Goal: Task Accomplishment & Management: Manage account settings

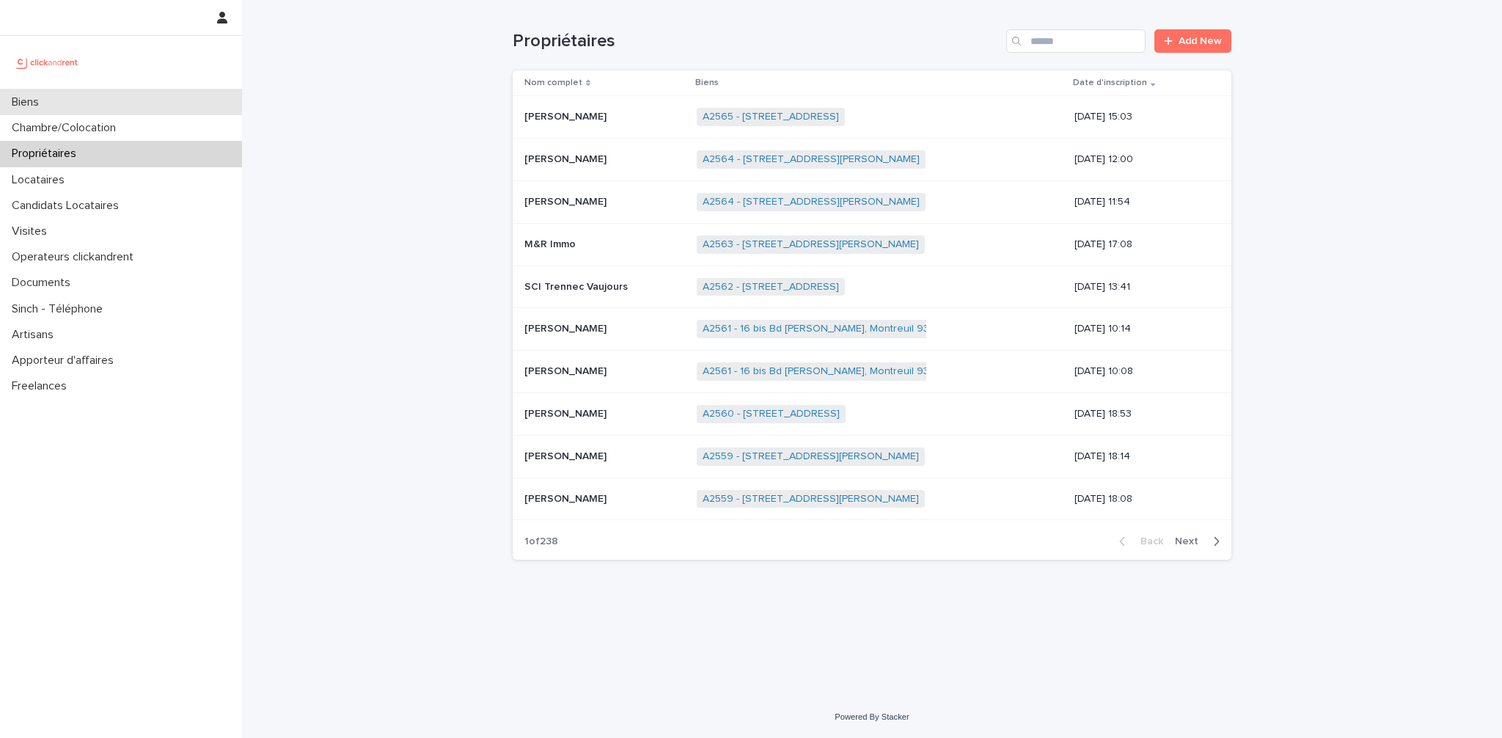
click at [70, 103] on div "Biens" at bounding box center [121, 102] width 242 height 26
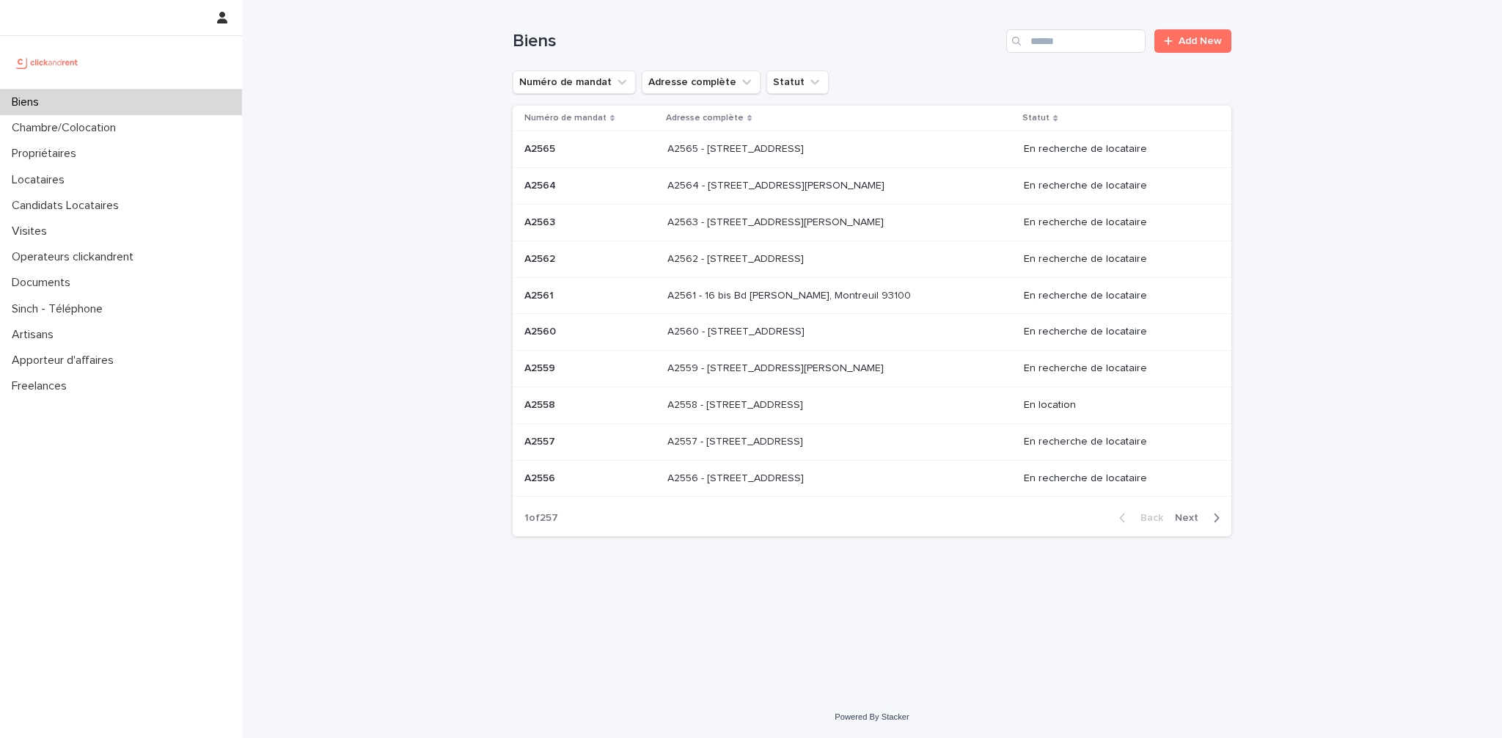
click at [629, 219] on p at bounding box center [590, 222] width 131 height 12
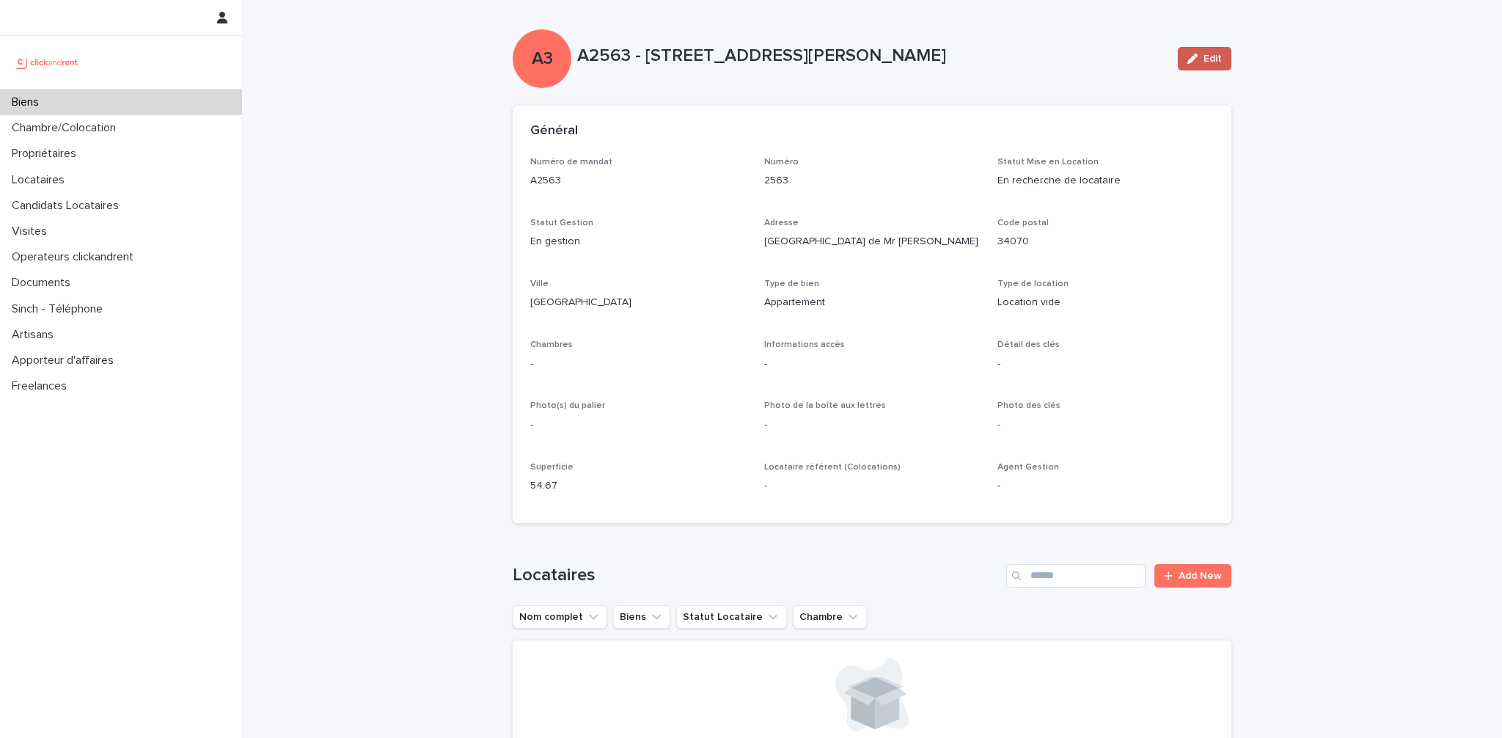
click at [1217, 64] on button "Edit" at bounding box center [1205, 58] width 54 height 23
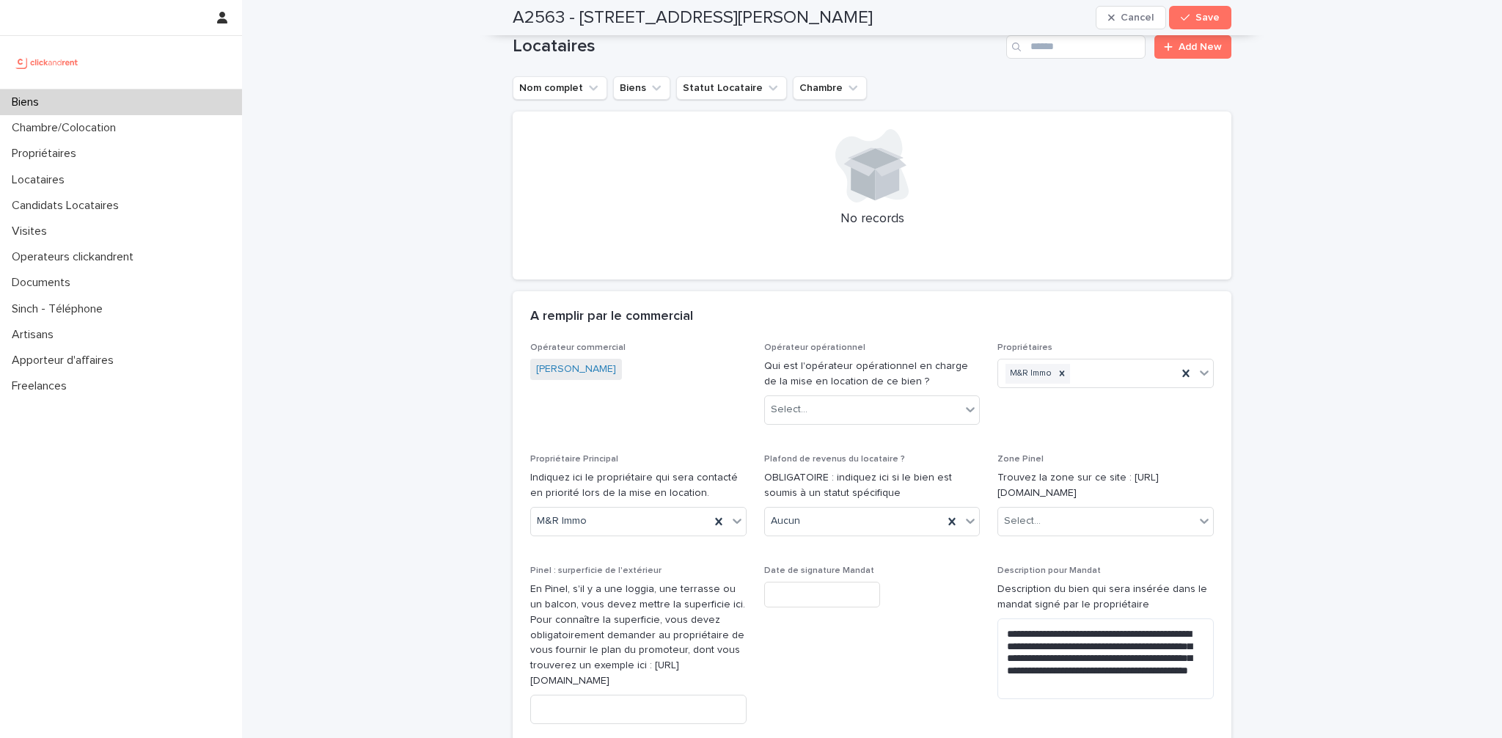
scroll to position [1043, 0]
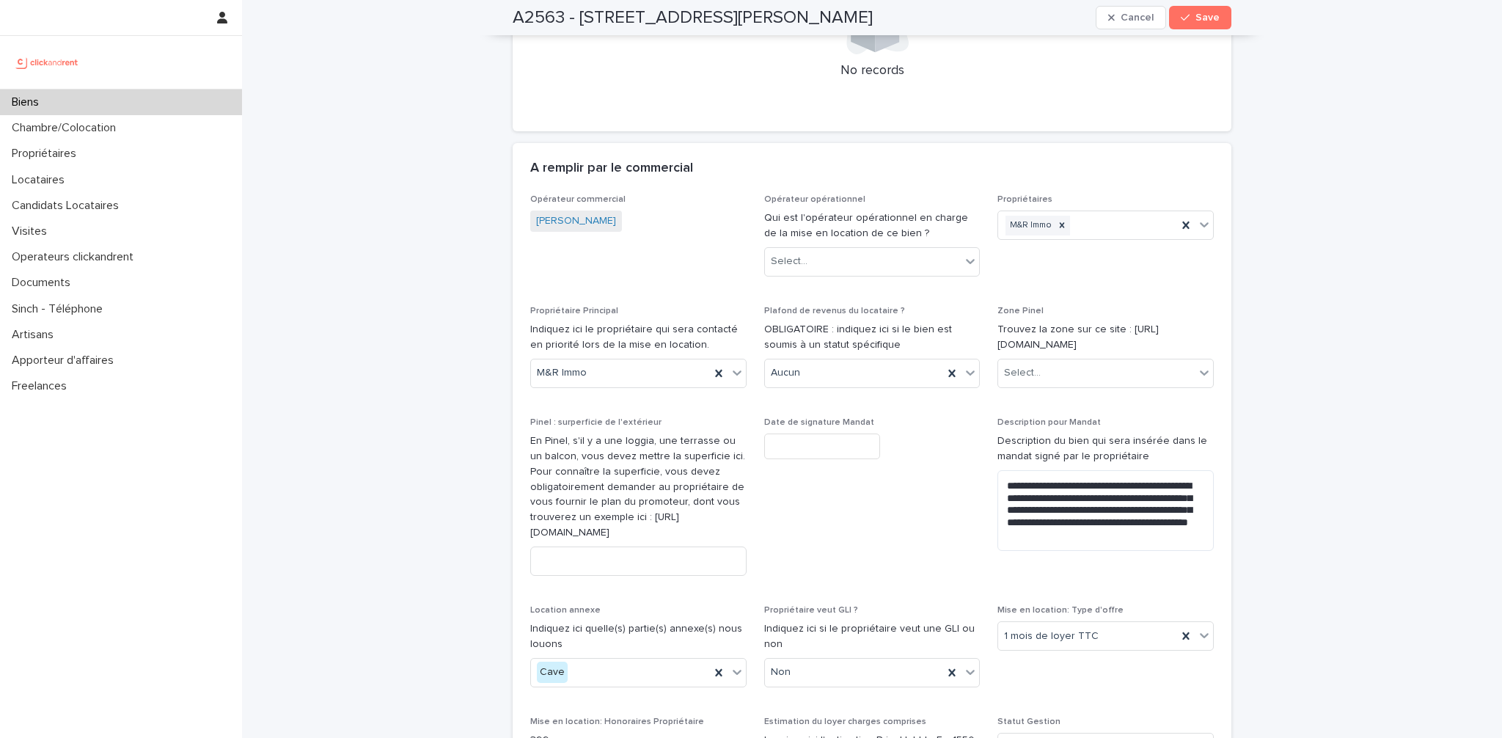
click at [795, 444] on input "text" at bounding box center [822, 447] width 116 height 26
paste input "**********"
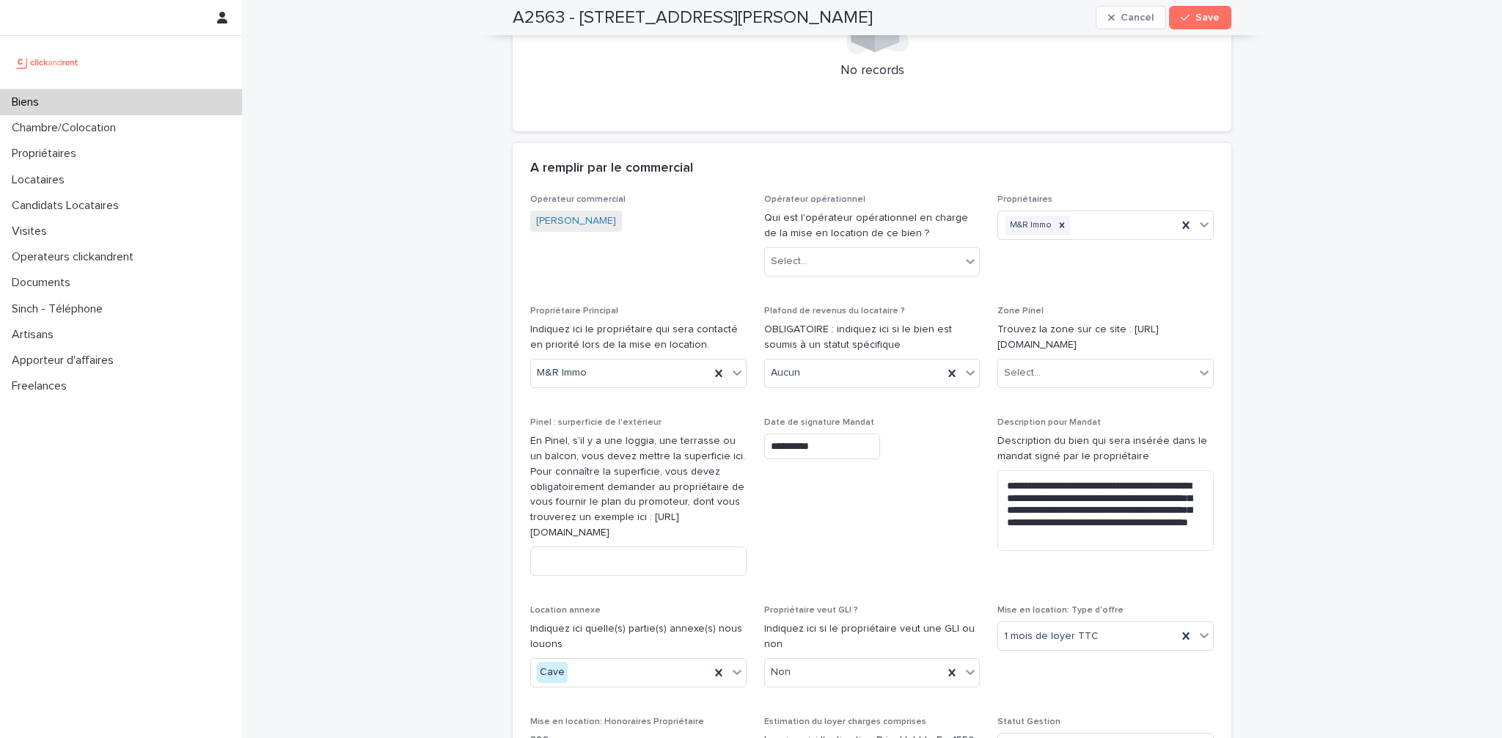
type input "*********"
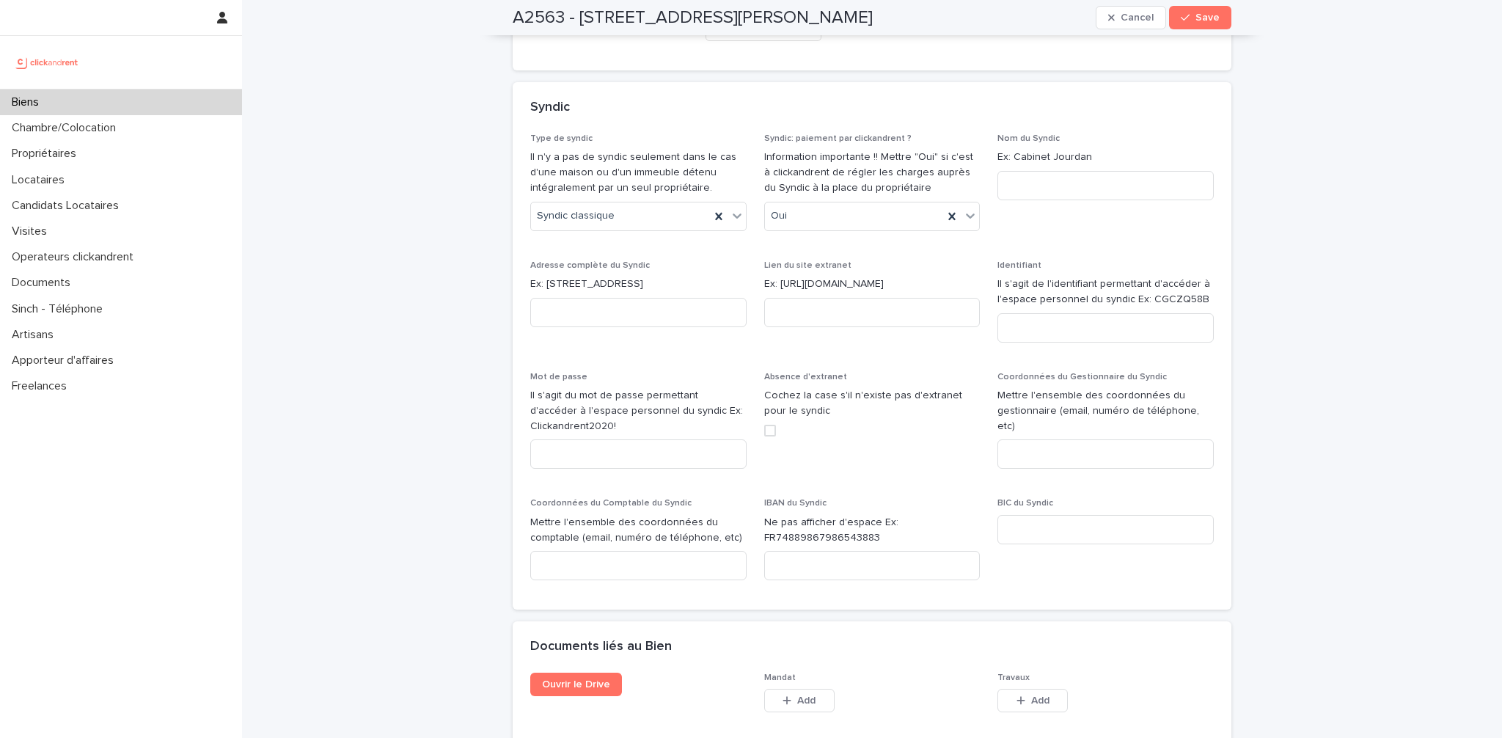
scroll to position [7053, 0]
click at [800, 692] on span "Add" at bounding box center [806, 697] width 18 height 10
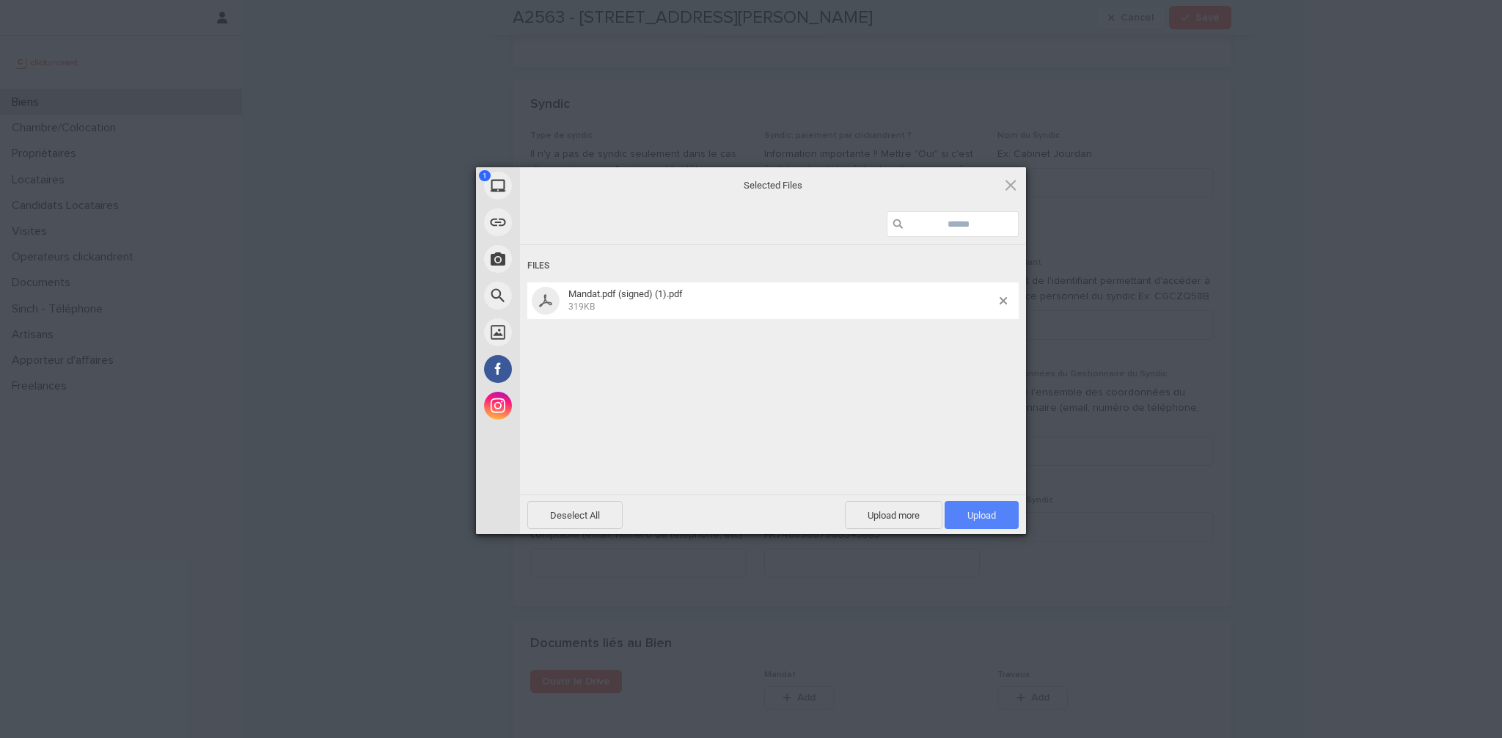
click at [1002, 514] on span "Upload 1" at bounding box center [982, 515] width 74 height 28
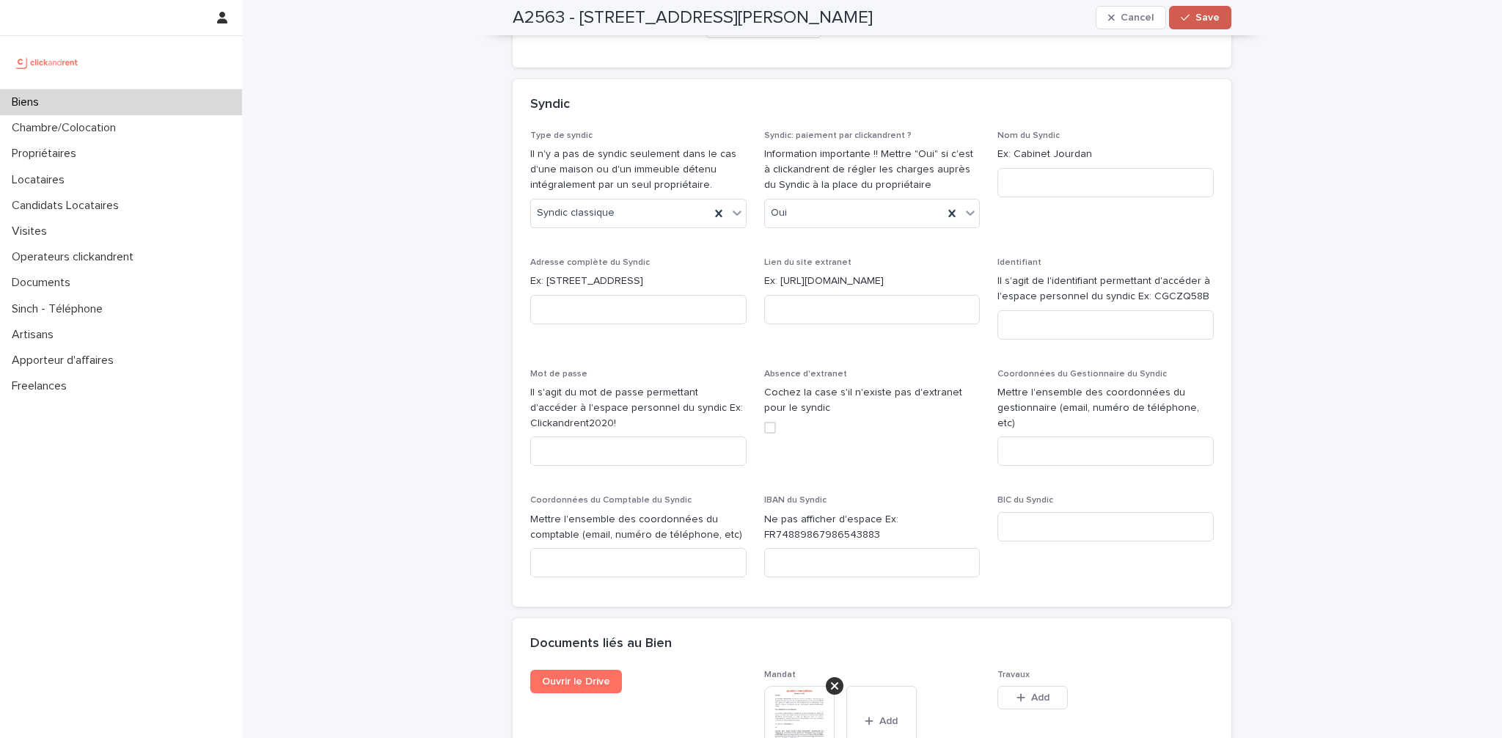
click at [1207, 21] on span "Save" at bounding box center [1208, 17] width 24 height 10
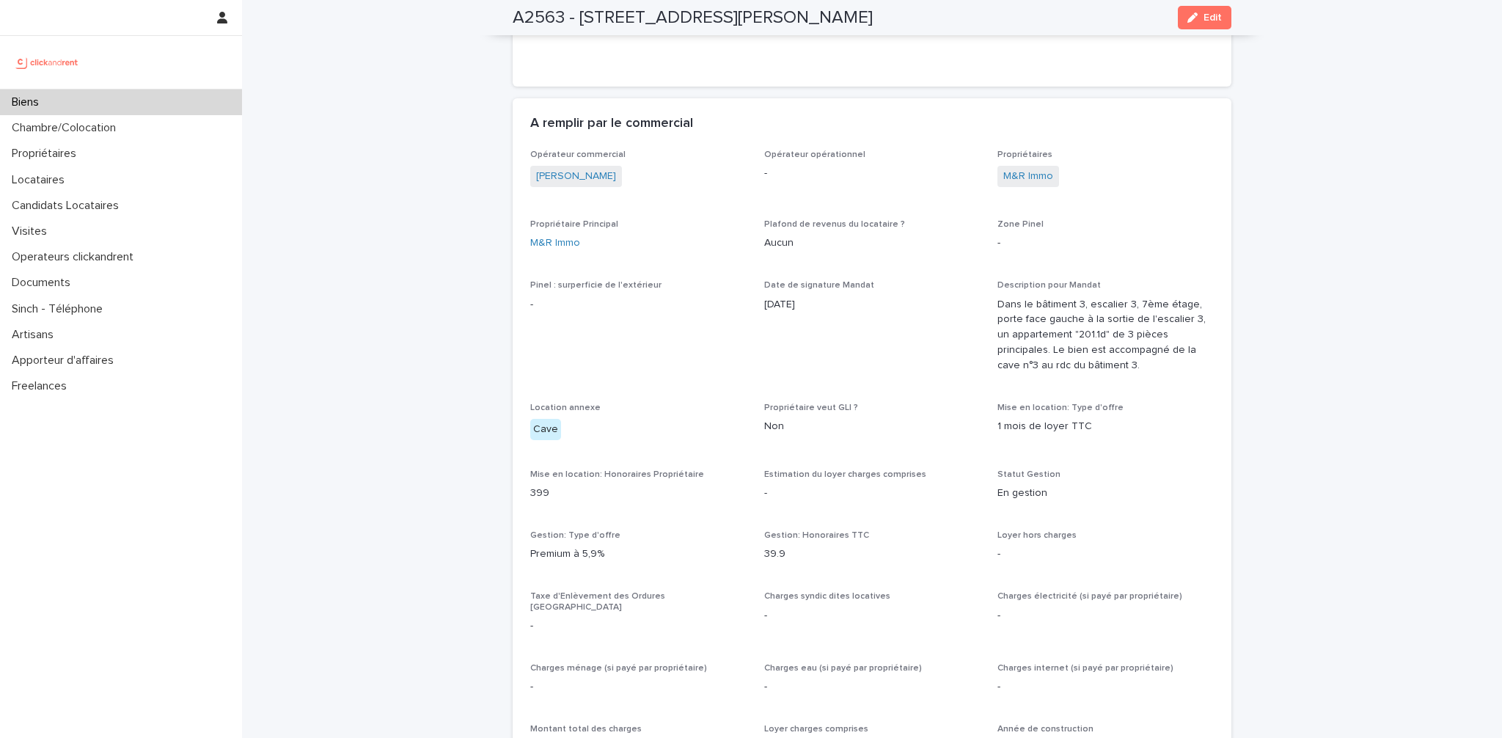
scroll to position [745, 0]
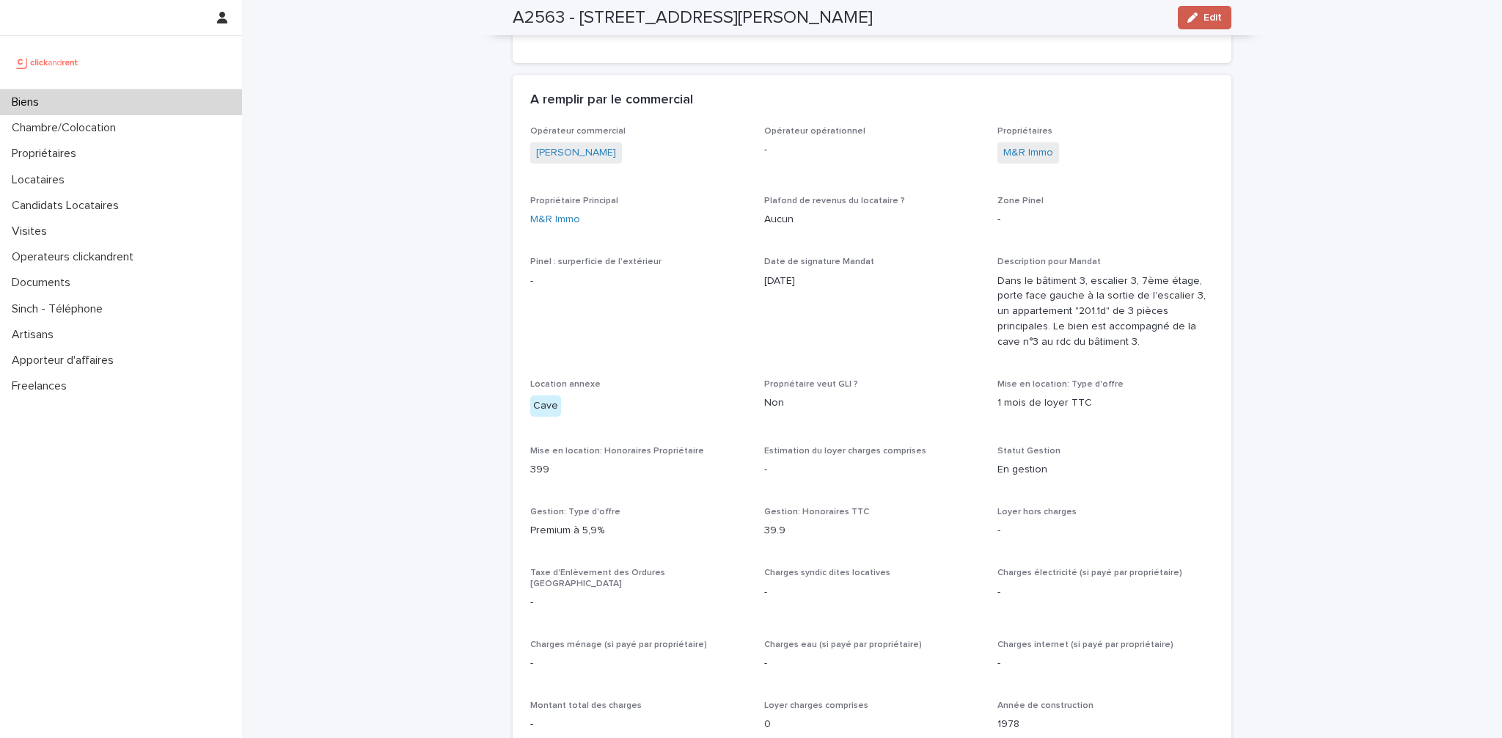
click at [1198, 21] on icon "button" at bounding box center [1193, 17] width 10 height 10
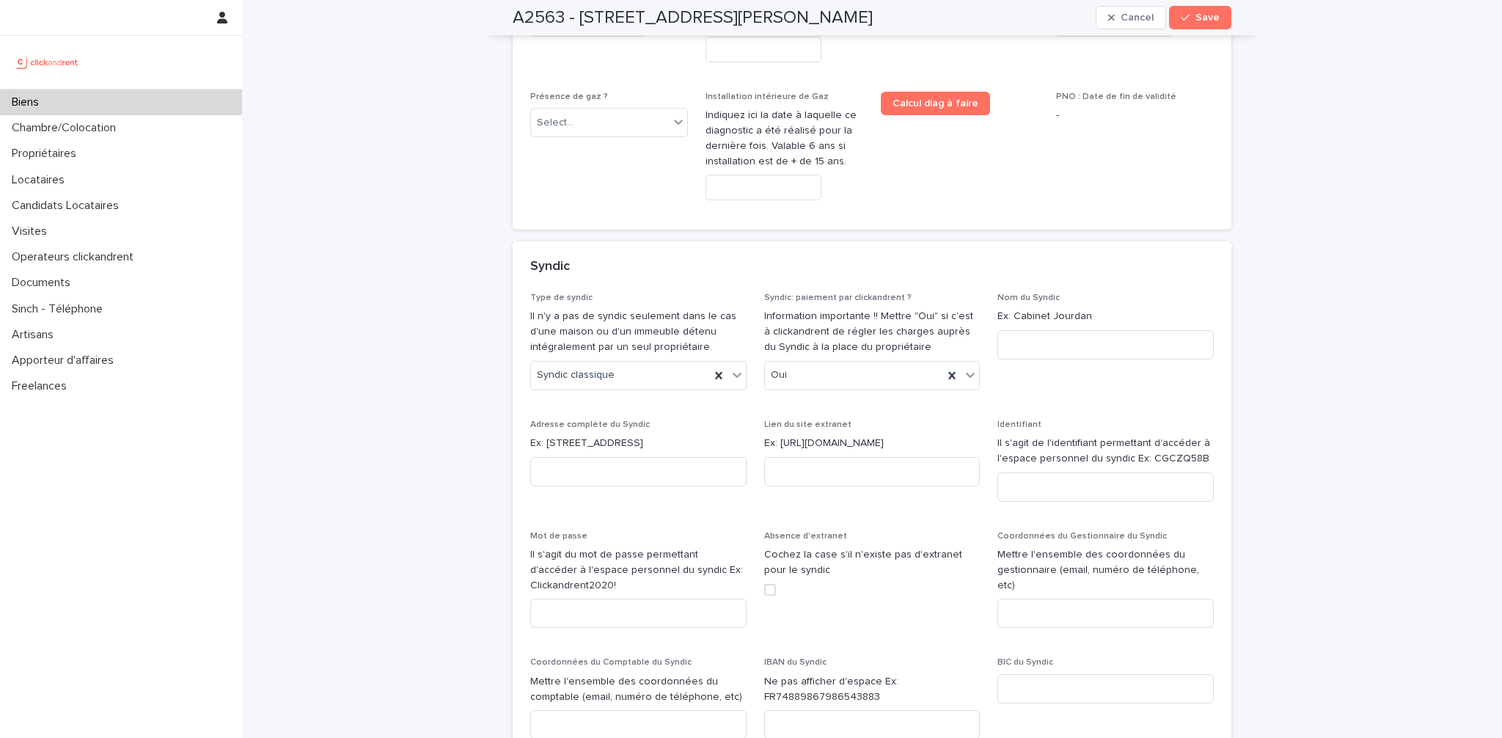
scroll to position [6856, 0]
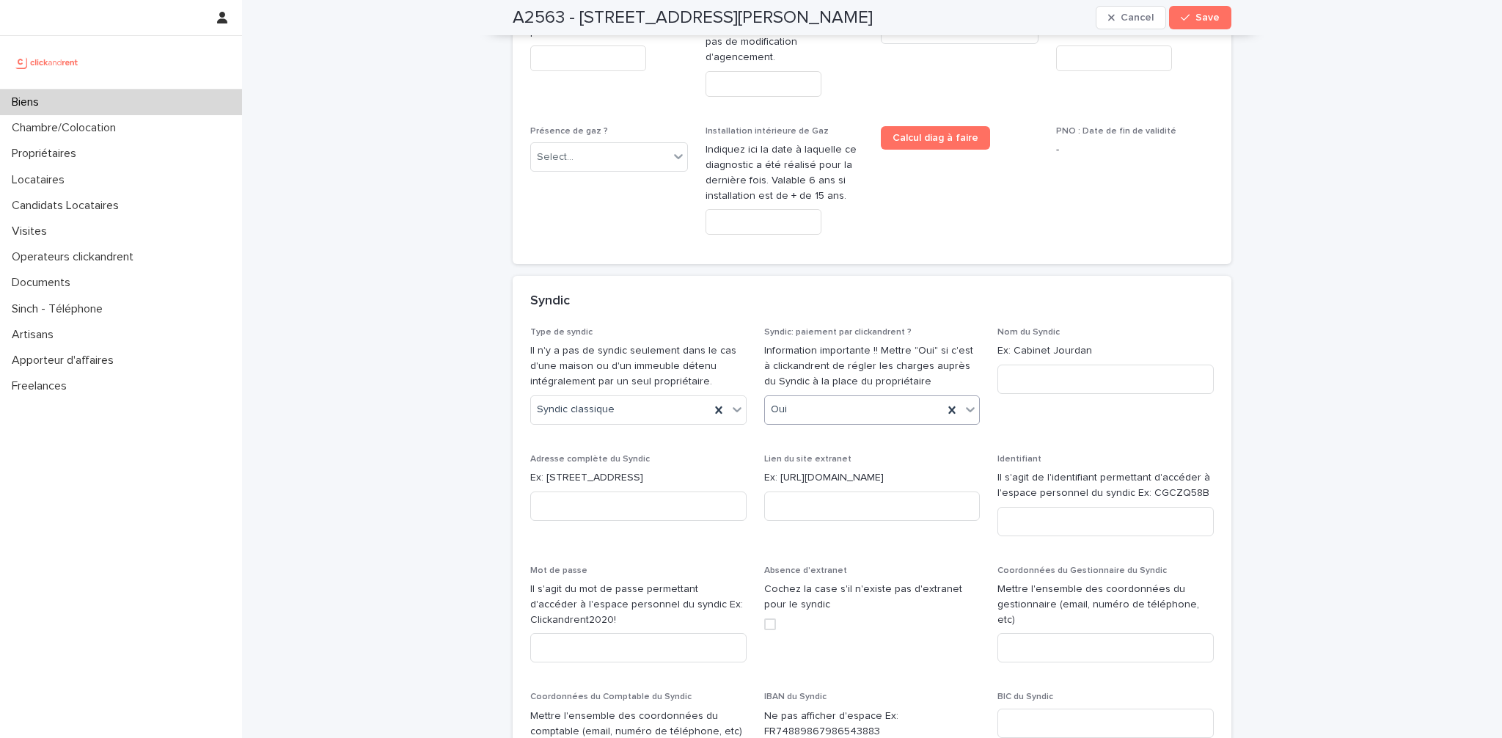
click at [844, 398] on div "Oui" at bounding box center [854, 410] width 179 height 24
click at [821, 337] on div "Non" at bounding box center [872, 337] width 215 height 26
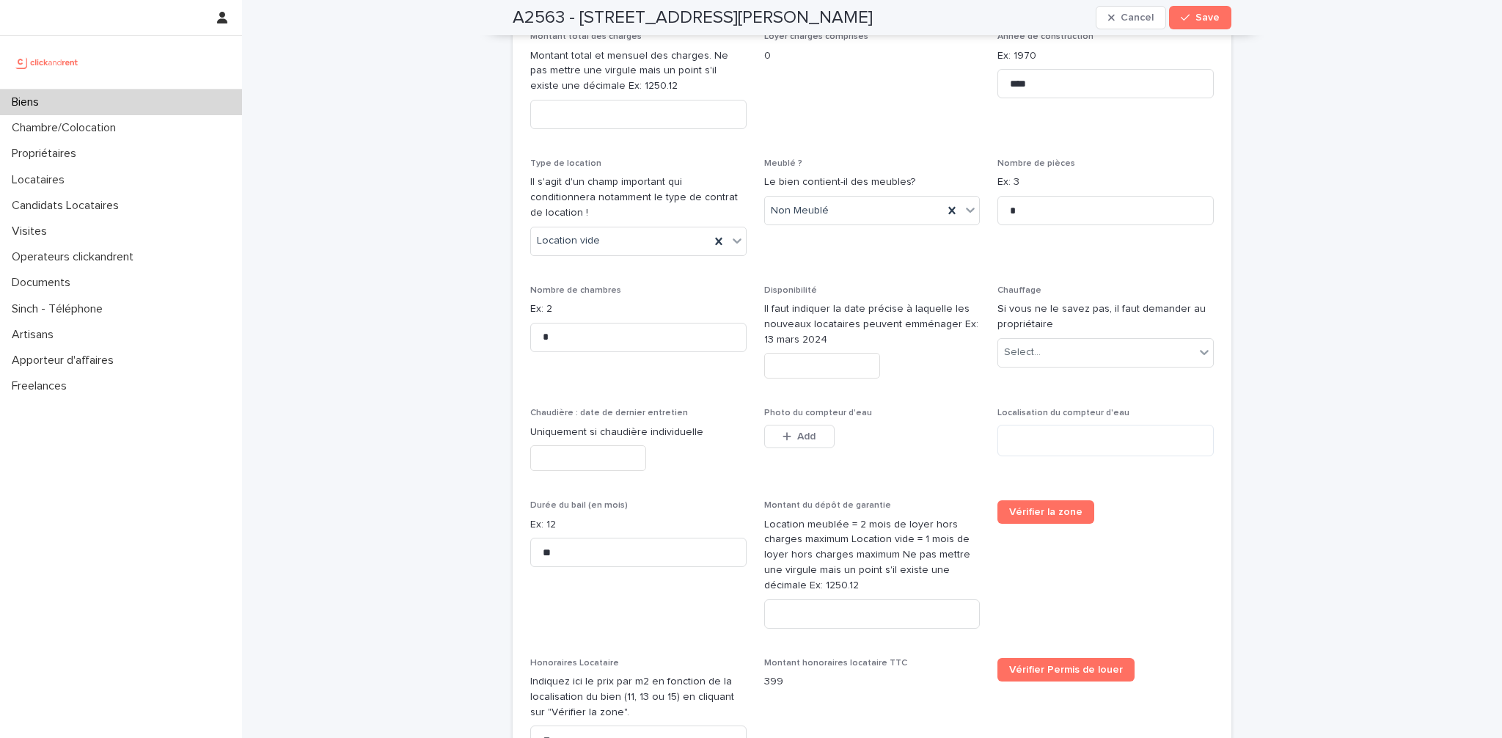
scroll to position [2359, 0]
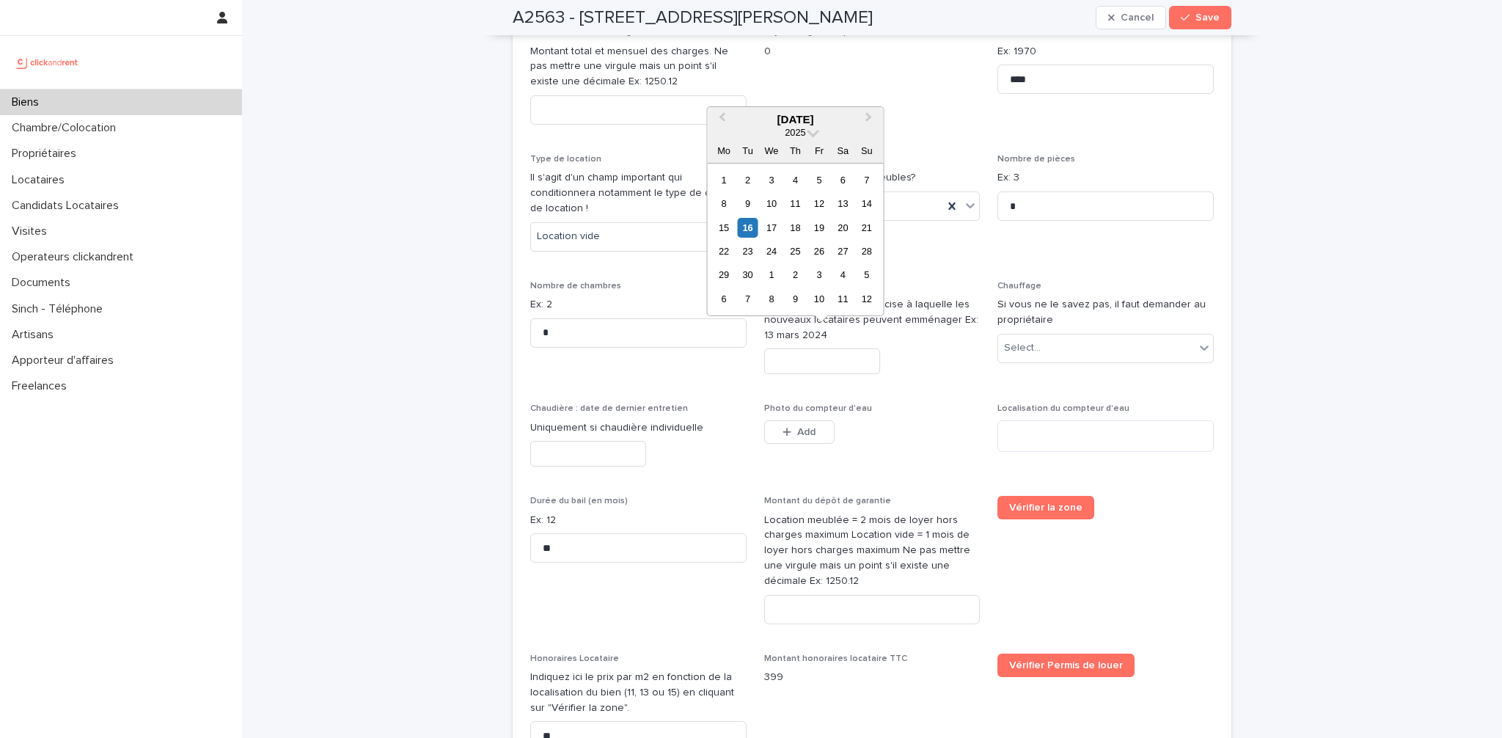
click at [785, 348] on input "text" at bounding box center [822, 361] width 116 height 26
click at [777, 278] on div "1" at bounding box center [771, 275] width 20 height 20
type input "*********"
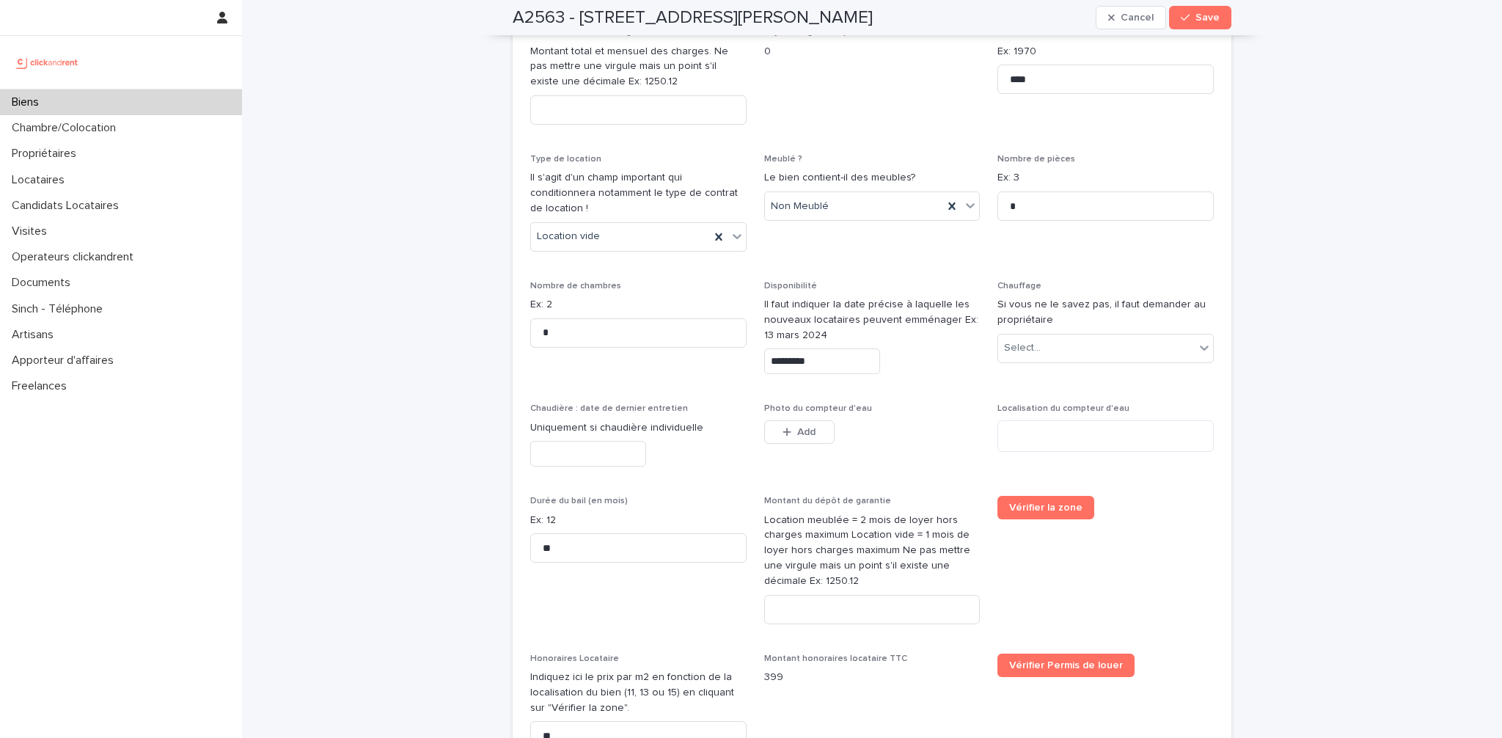
type input "*********"
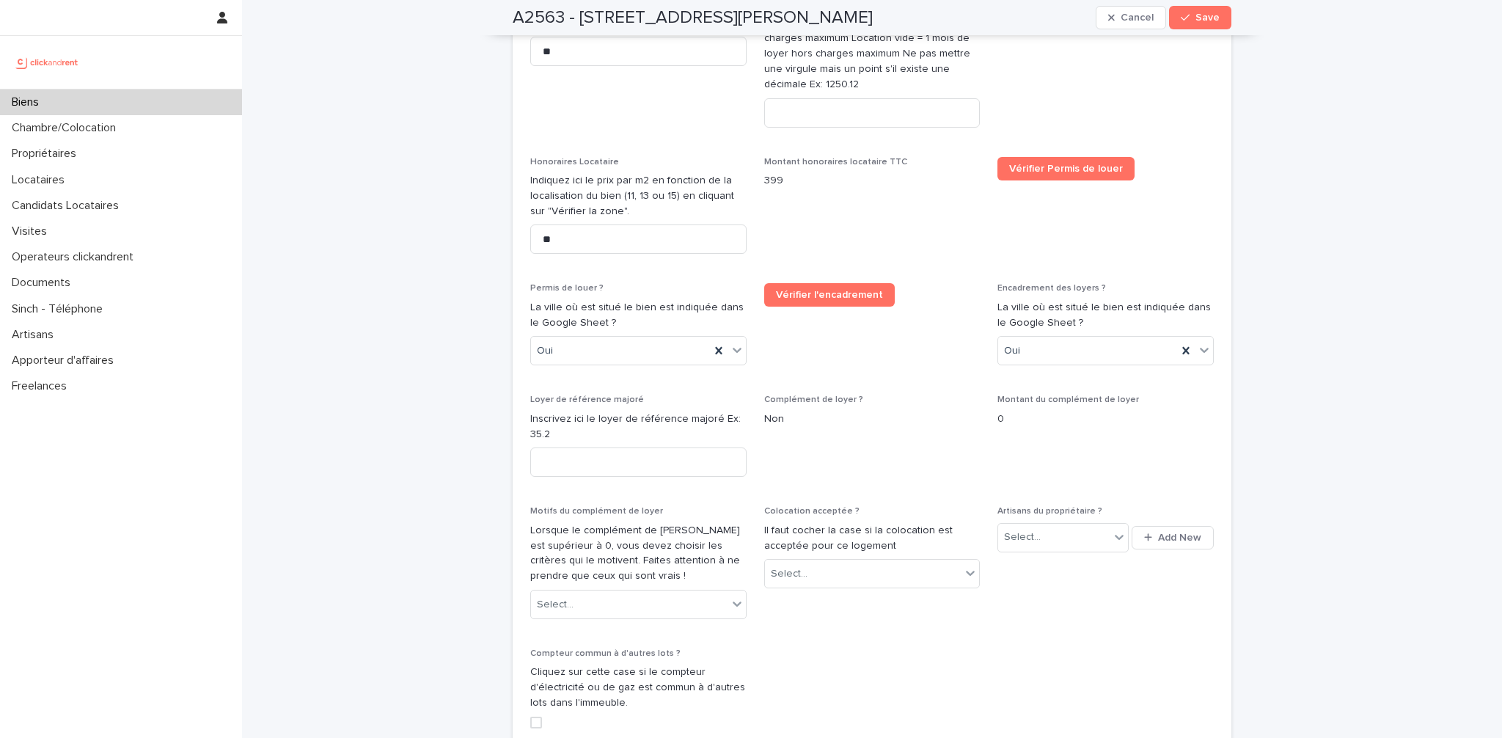
scroll to position [2755, 0]
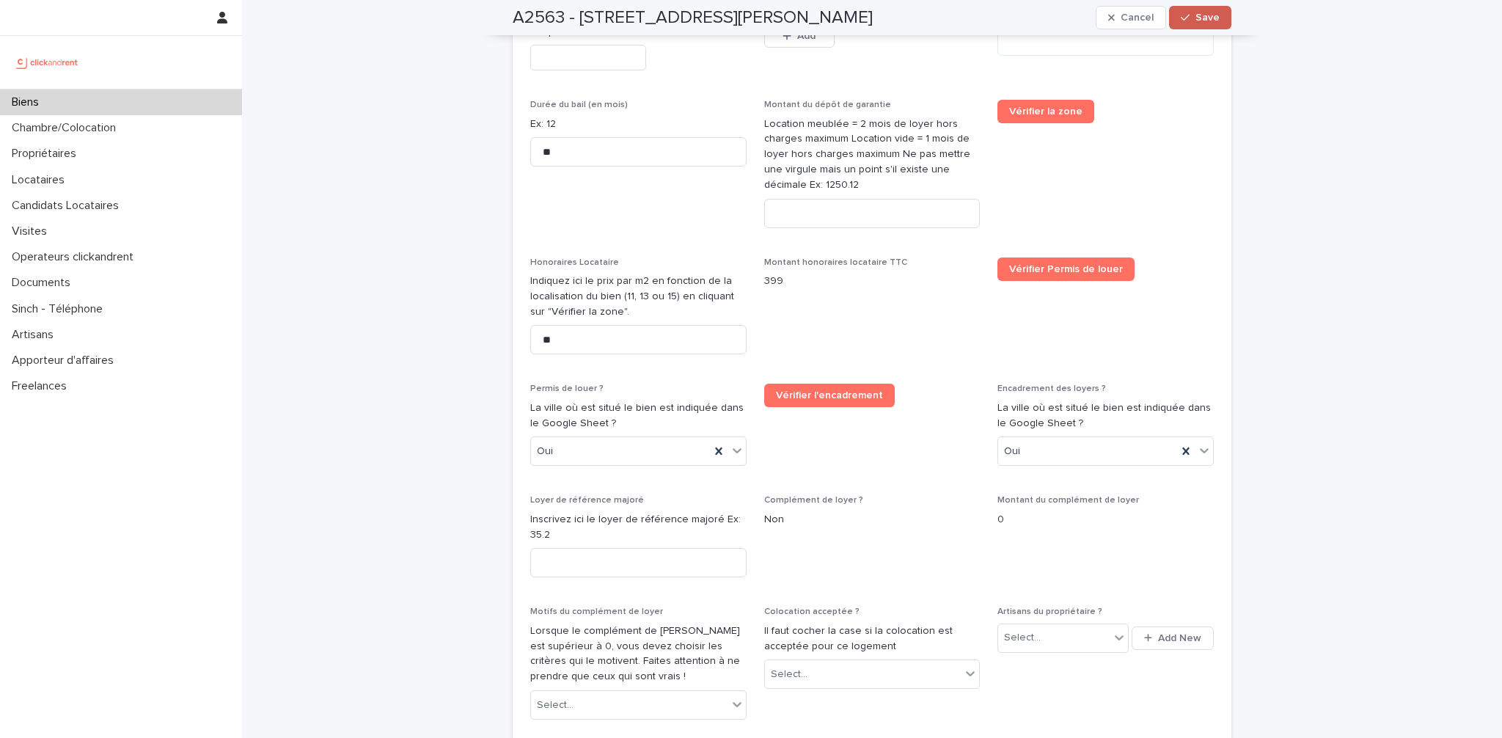
click at [1196, 12] on button "Save" at bounding box center [1200, 17] width 62 height 23
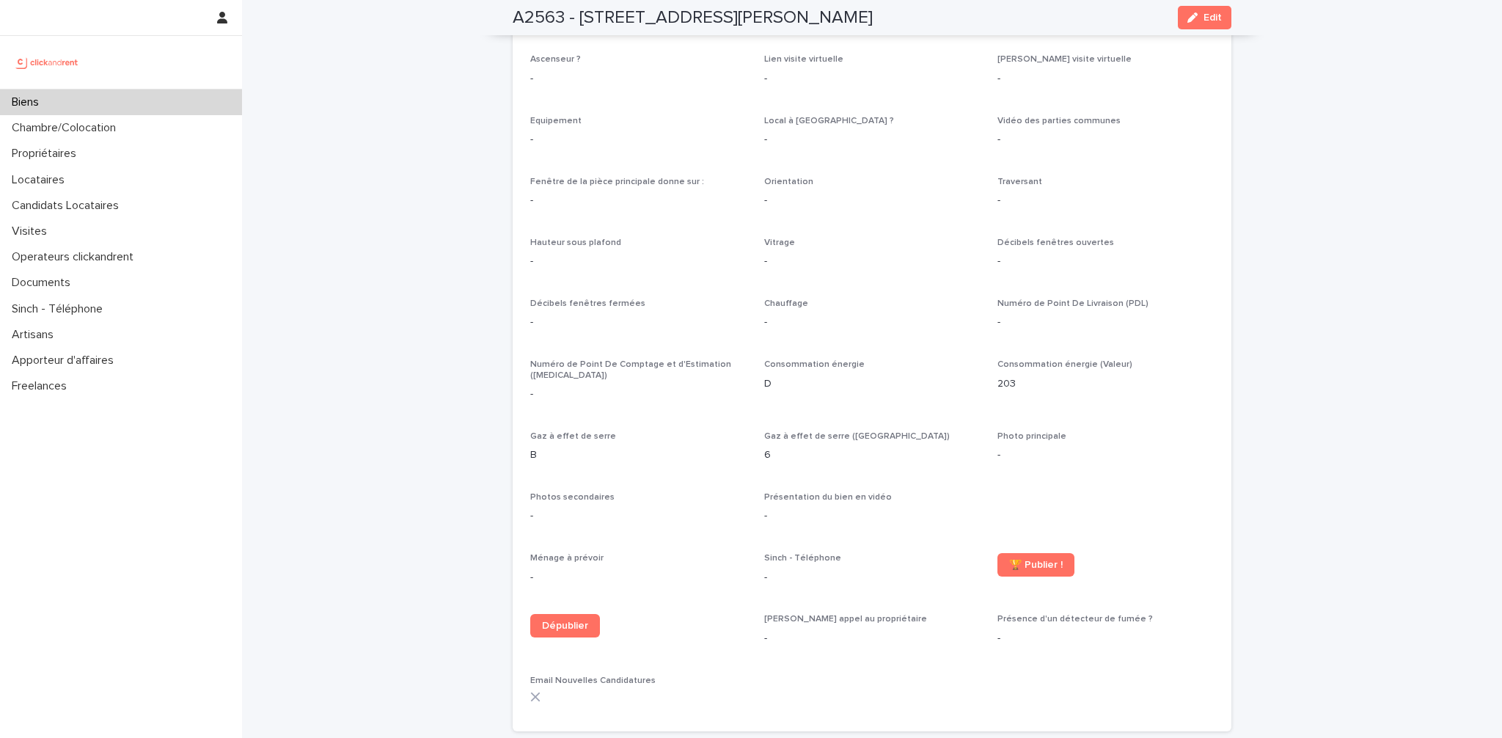
drag, startPoint x: 582, startPoint y: 15, endPoint x: 910, endPoint y: 20, distance: 328.7
click at [873, 20] on h2 "A2563 - [STREET_ADDRESS][PERSON_NAME]" at bounding box center [693, 17] width 360 height 21
copy h2 "[GEOGRAPHIC_DATA][PERSON_NAME]"
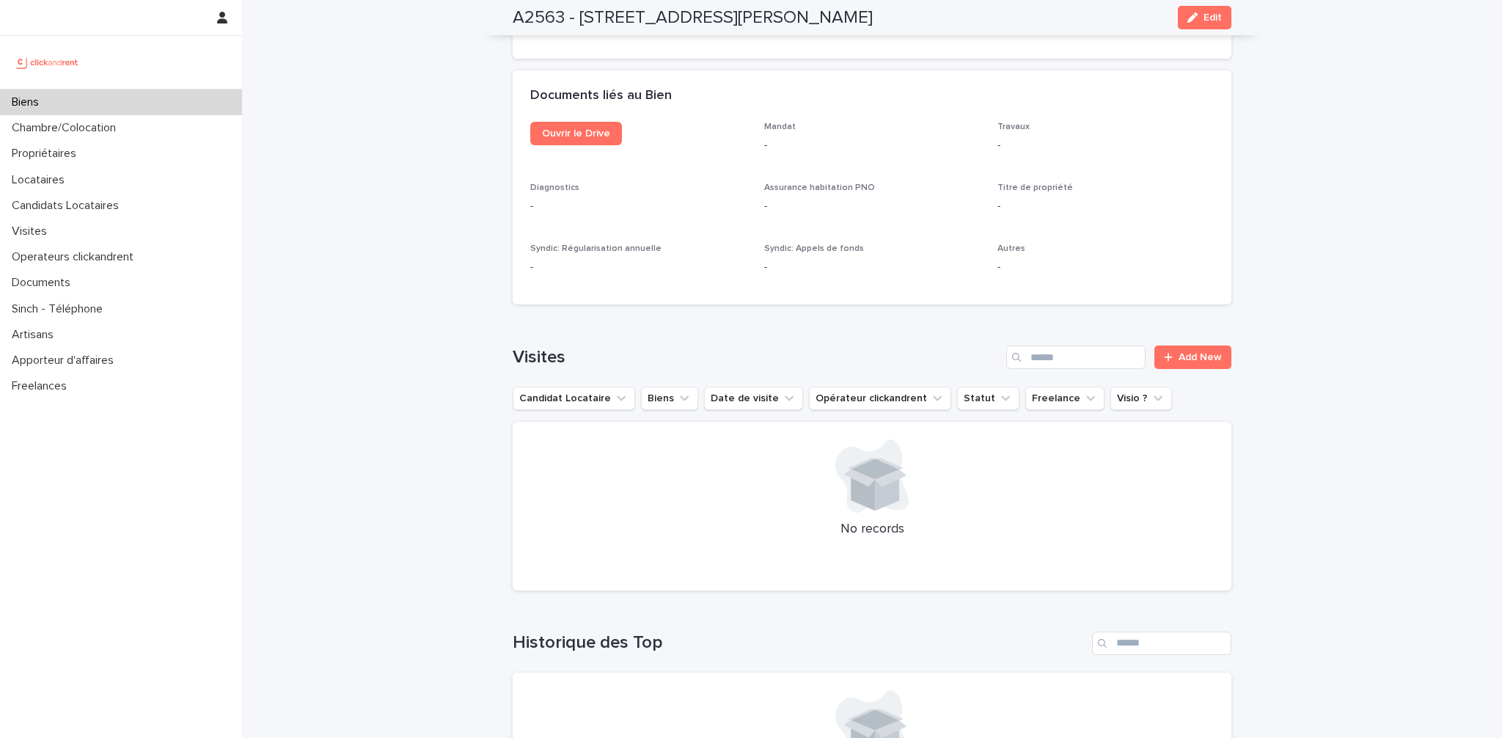
scroll to position [4194, 0]
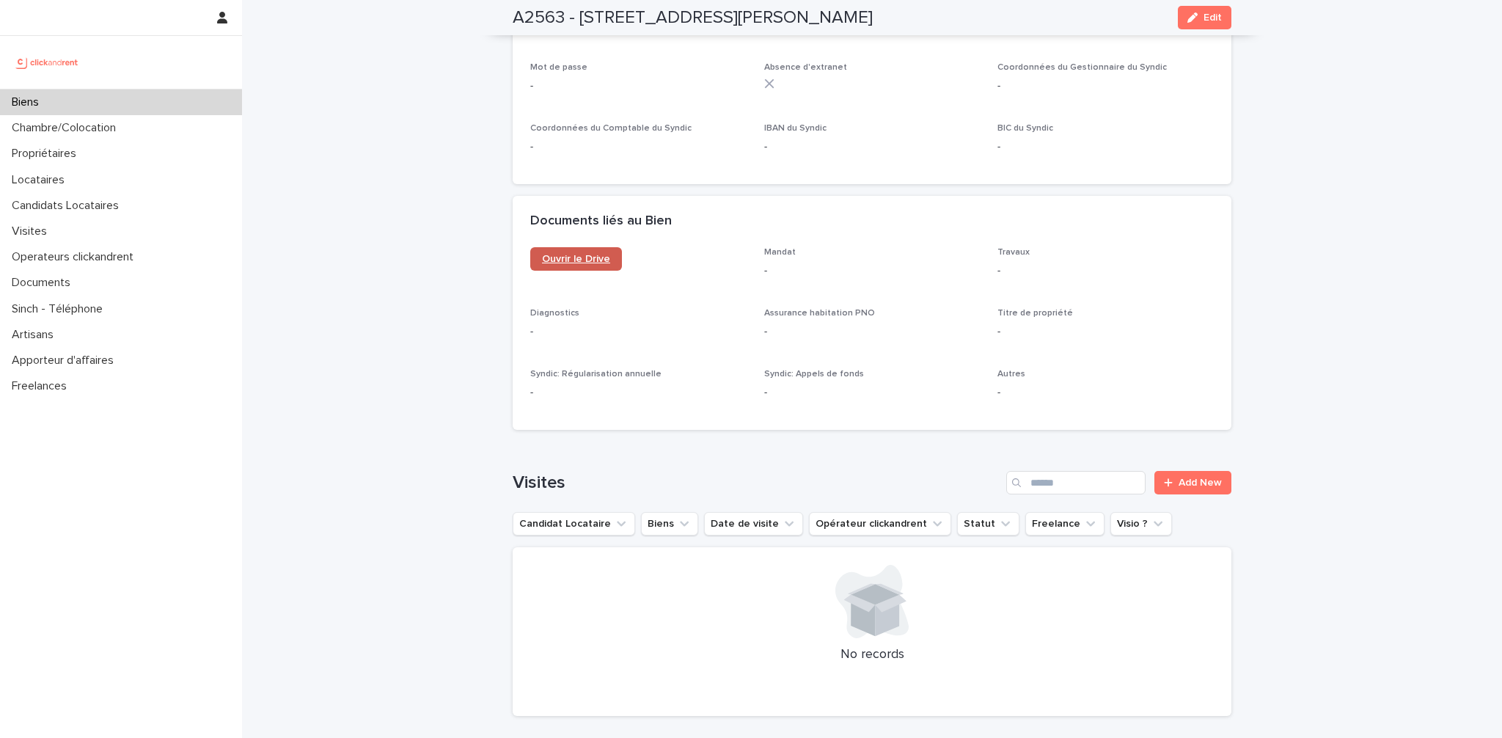
click at [580, 254] on span "Ouvrir le Drive" at bounding box center [576, 259] width 68 height 10
click at [1194, 15] on icon "button" at bounding box center [1193, 17] width 10 height 10
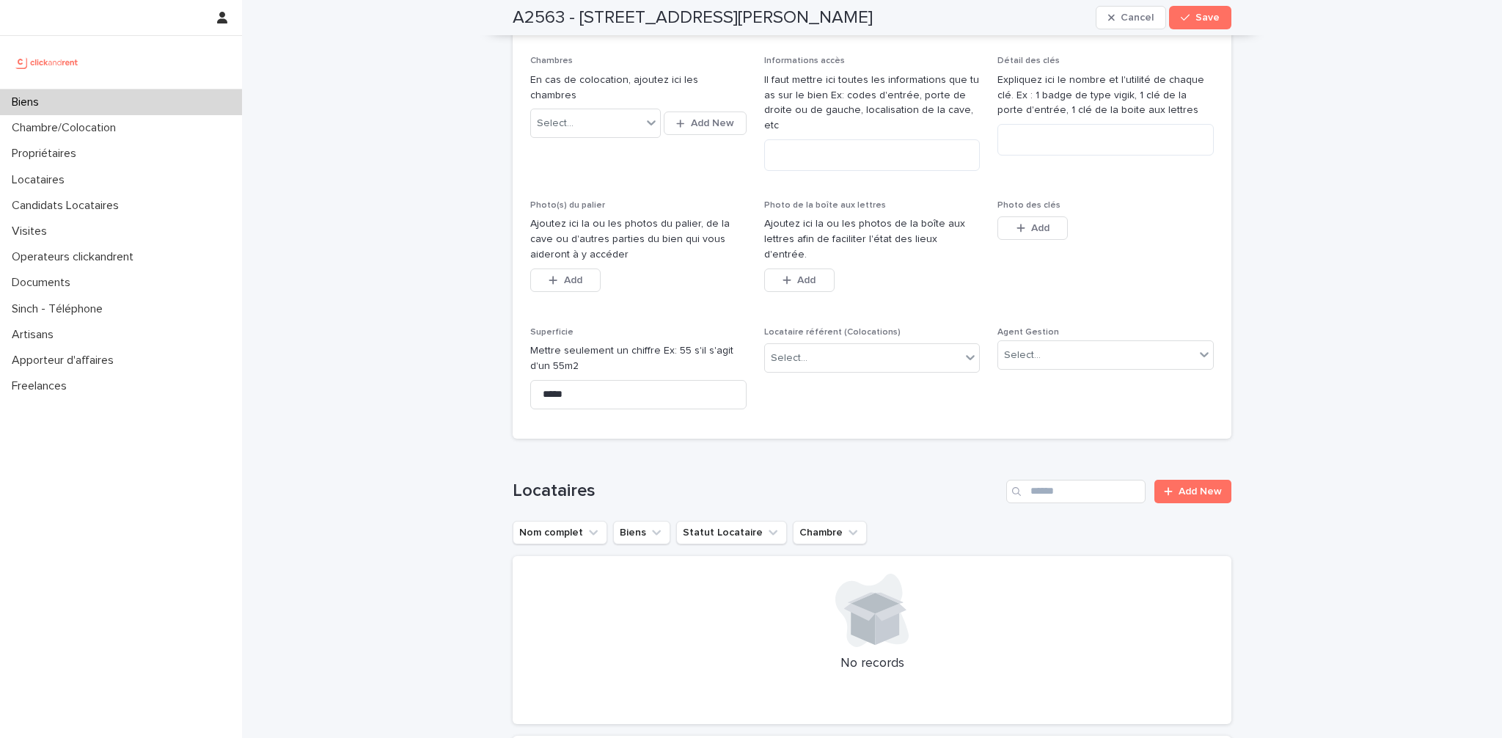
scroll to position [0, 0]
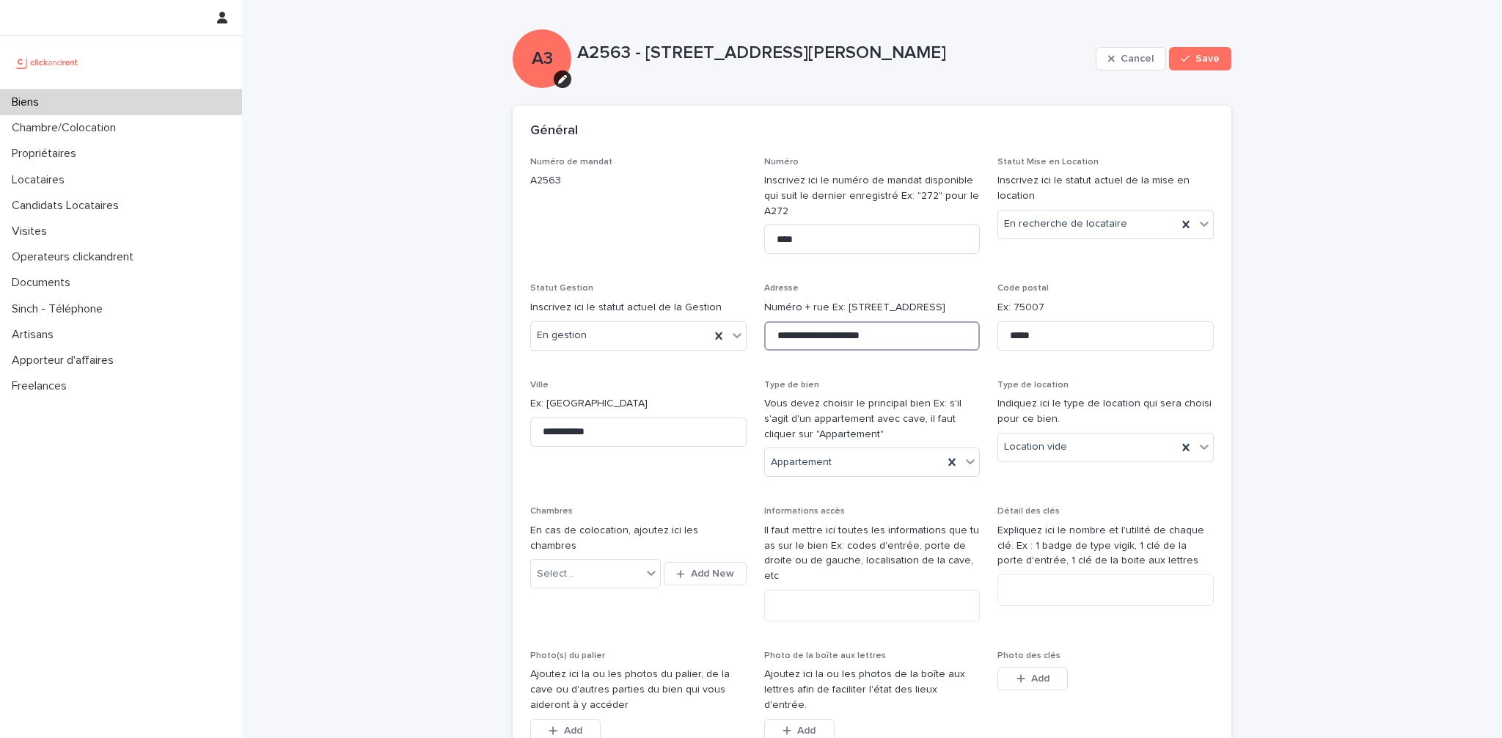
click at [857, 337] on input "**********" at bounding box center [872, 335] width 216 height 29
type input "**********"
click at [1214, 64] on button "Save" at bounding box center [1200, 58] width 62 height 23
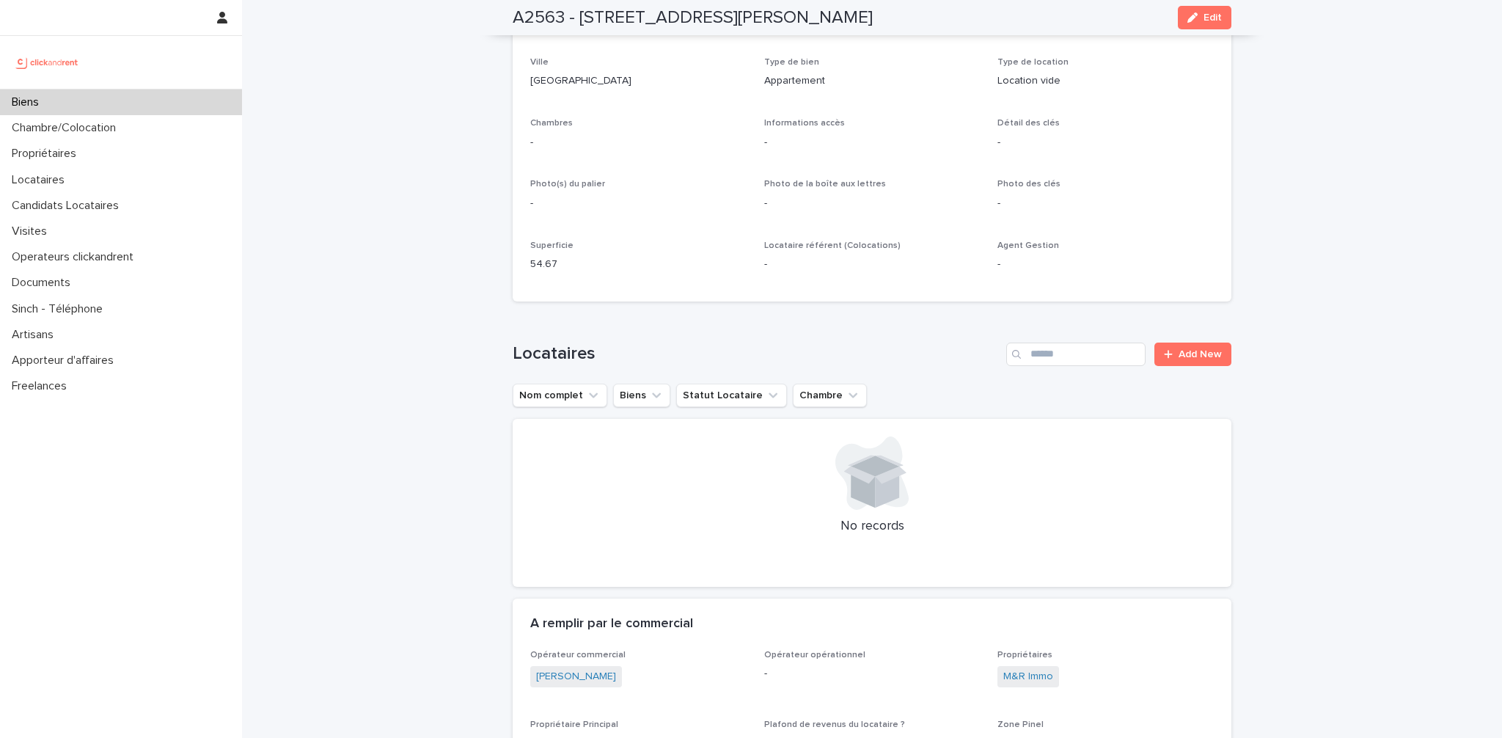
scroll to position [18, 0]
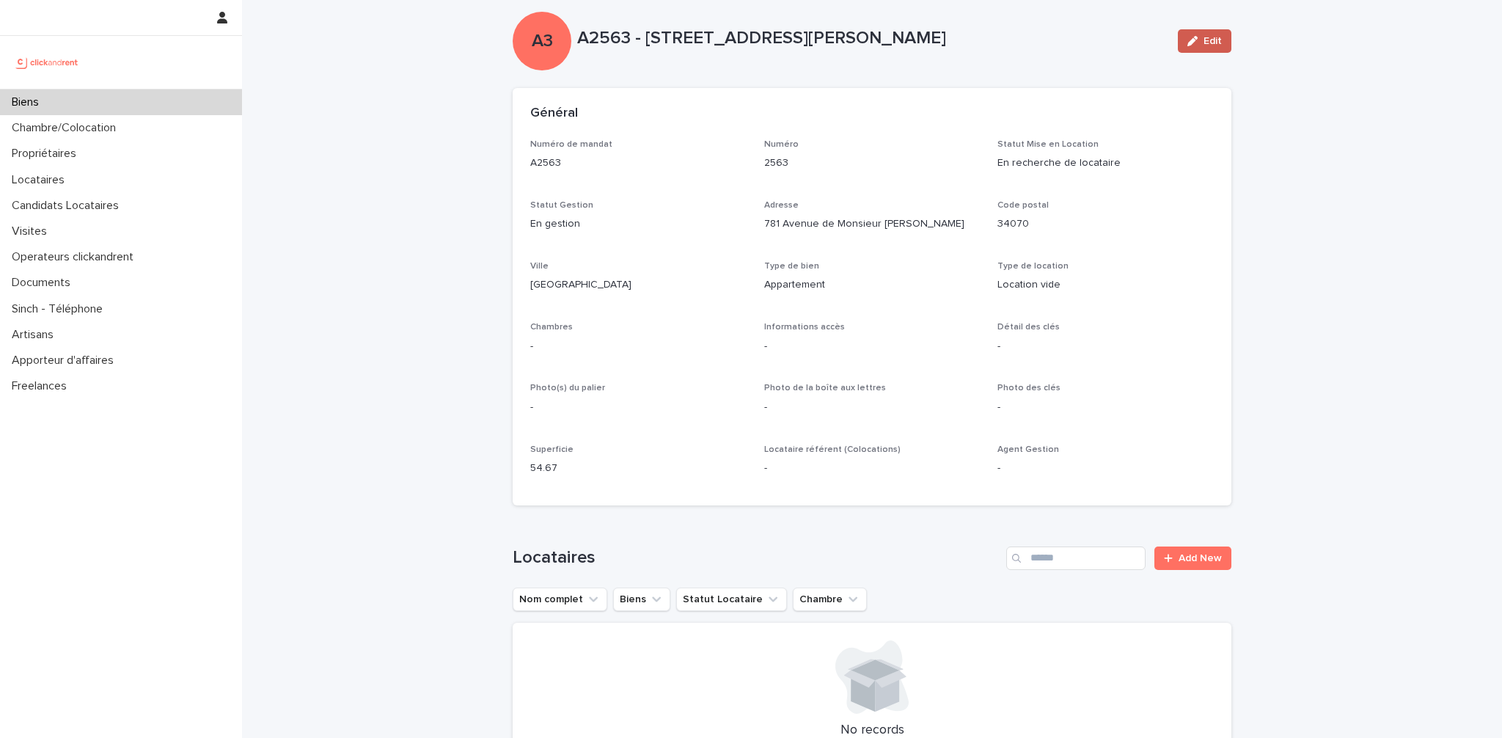
click at [1190, 46] on button "Edit" at bounding box center [1205, 40] width 54 height 23
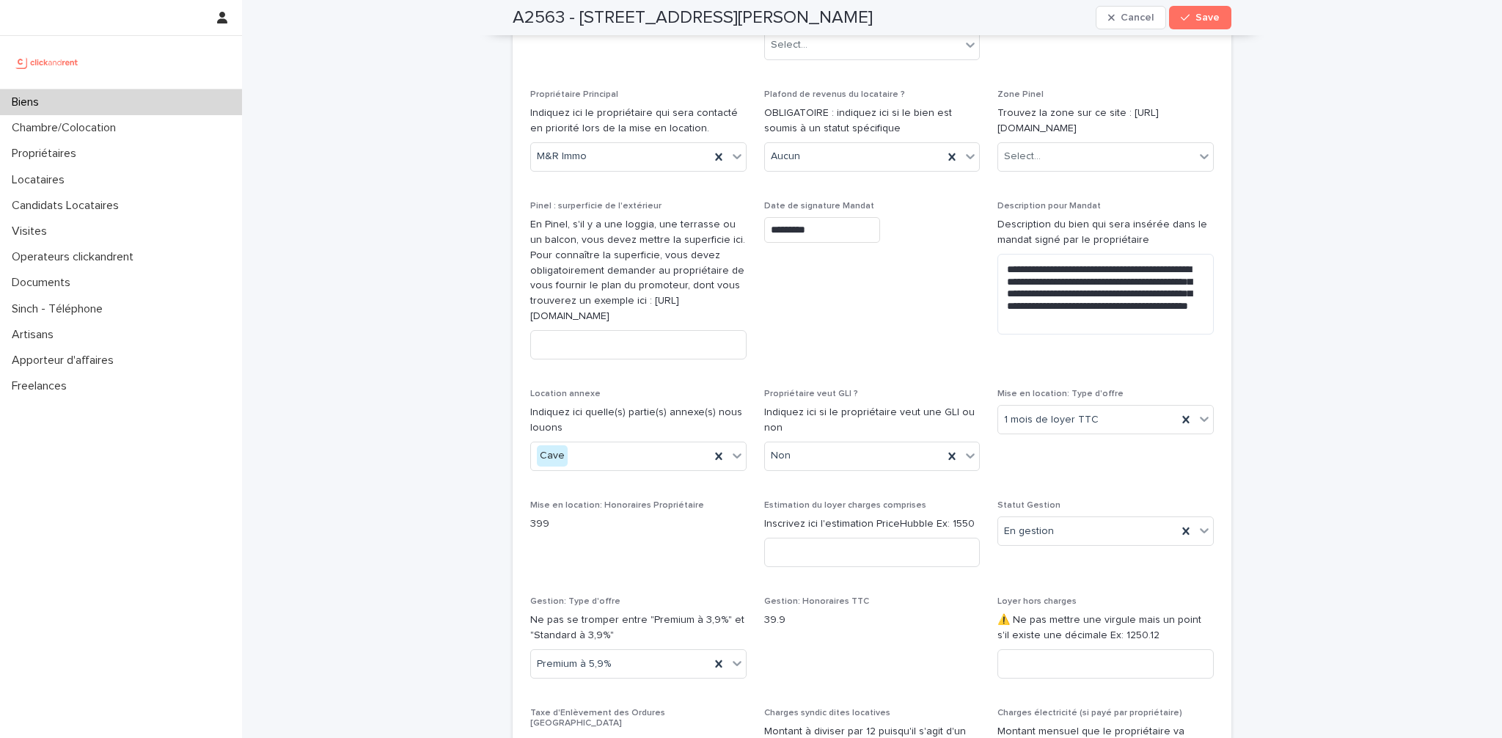
scroll to position [1373, 0]
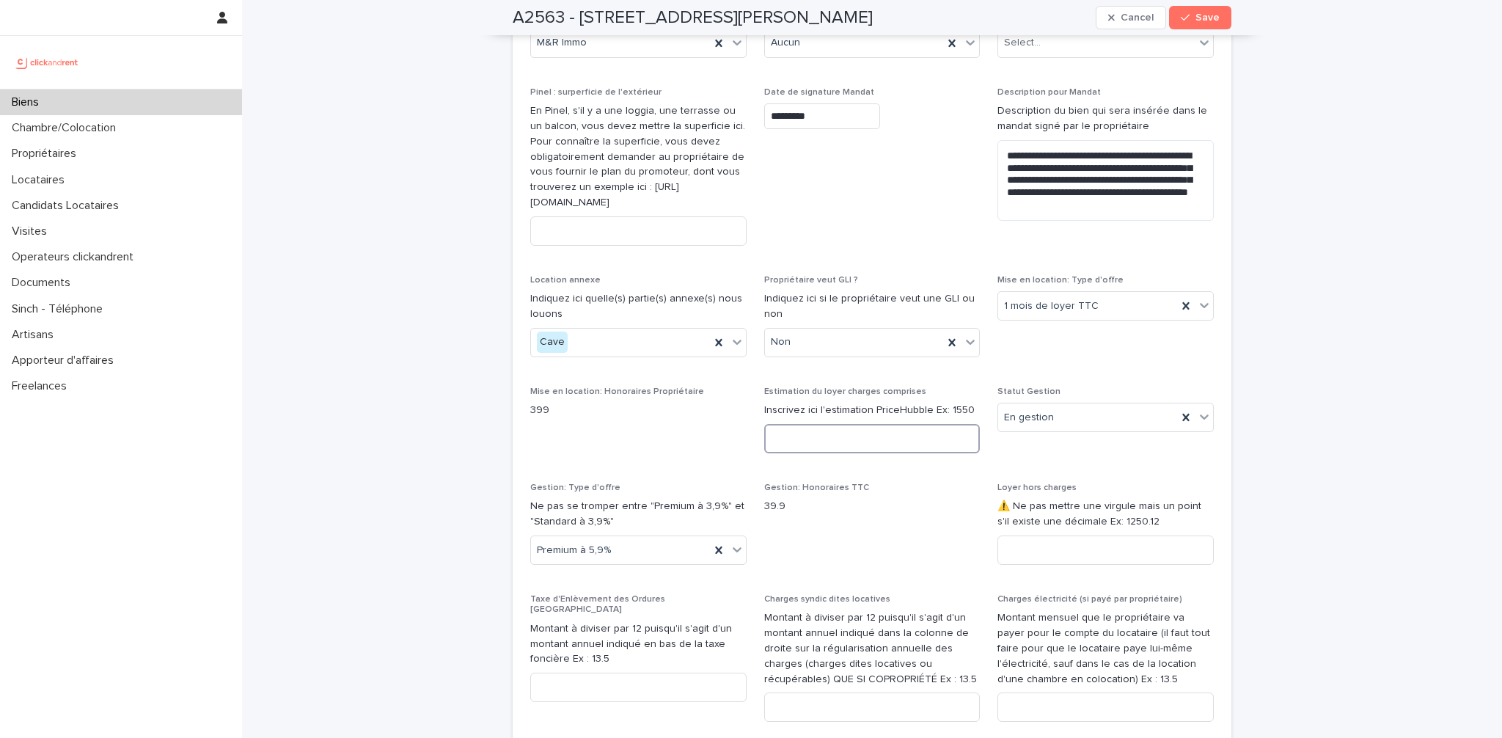
click at [871, 451] on input at bounding box center [872, 438] width 216 height 29
type input "***"
click at [1202, 19] on span "Save" at bounding box center [1208, 17] width 24 height 10
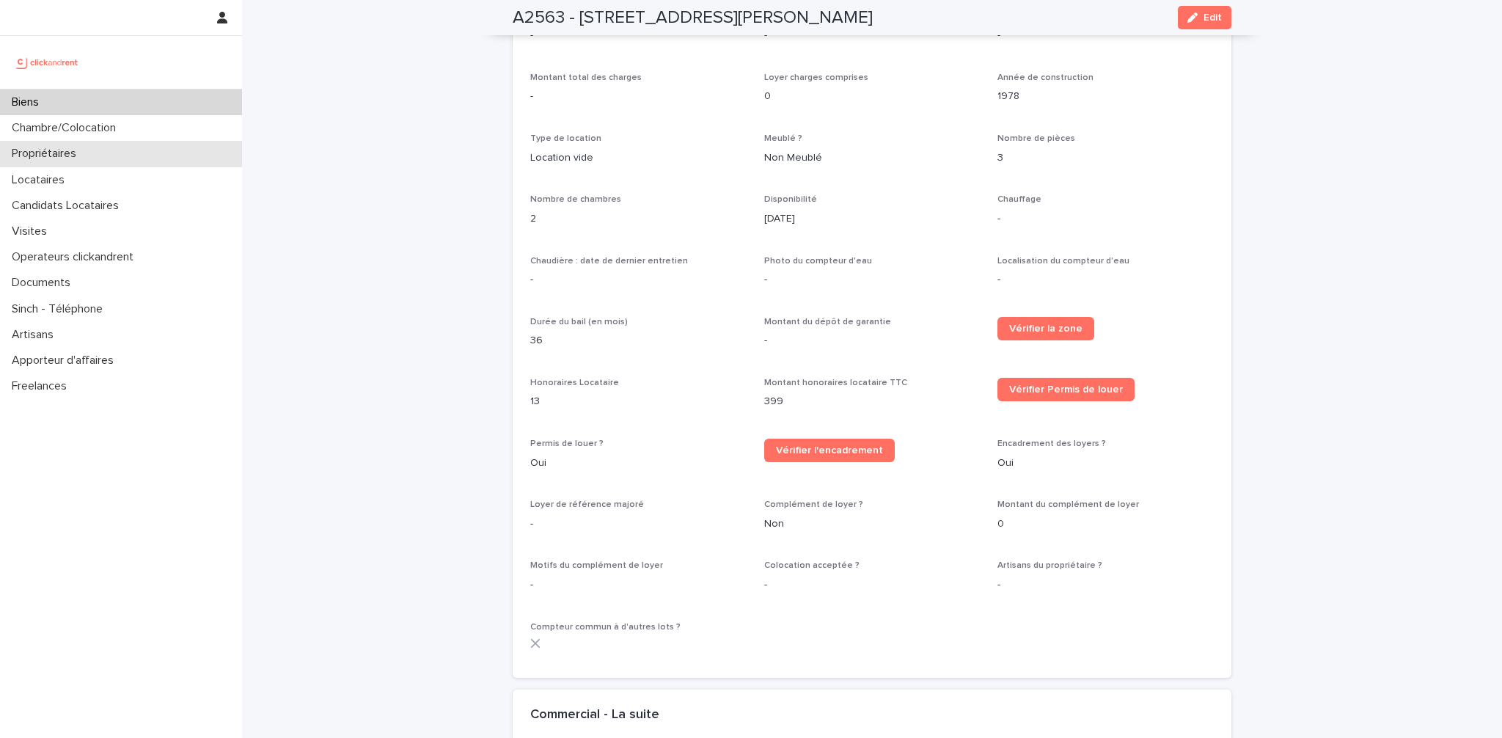
click at [99, 149] on div "Propriétaires" at bounding box center [121, 154] width 242 height 26
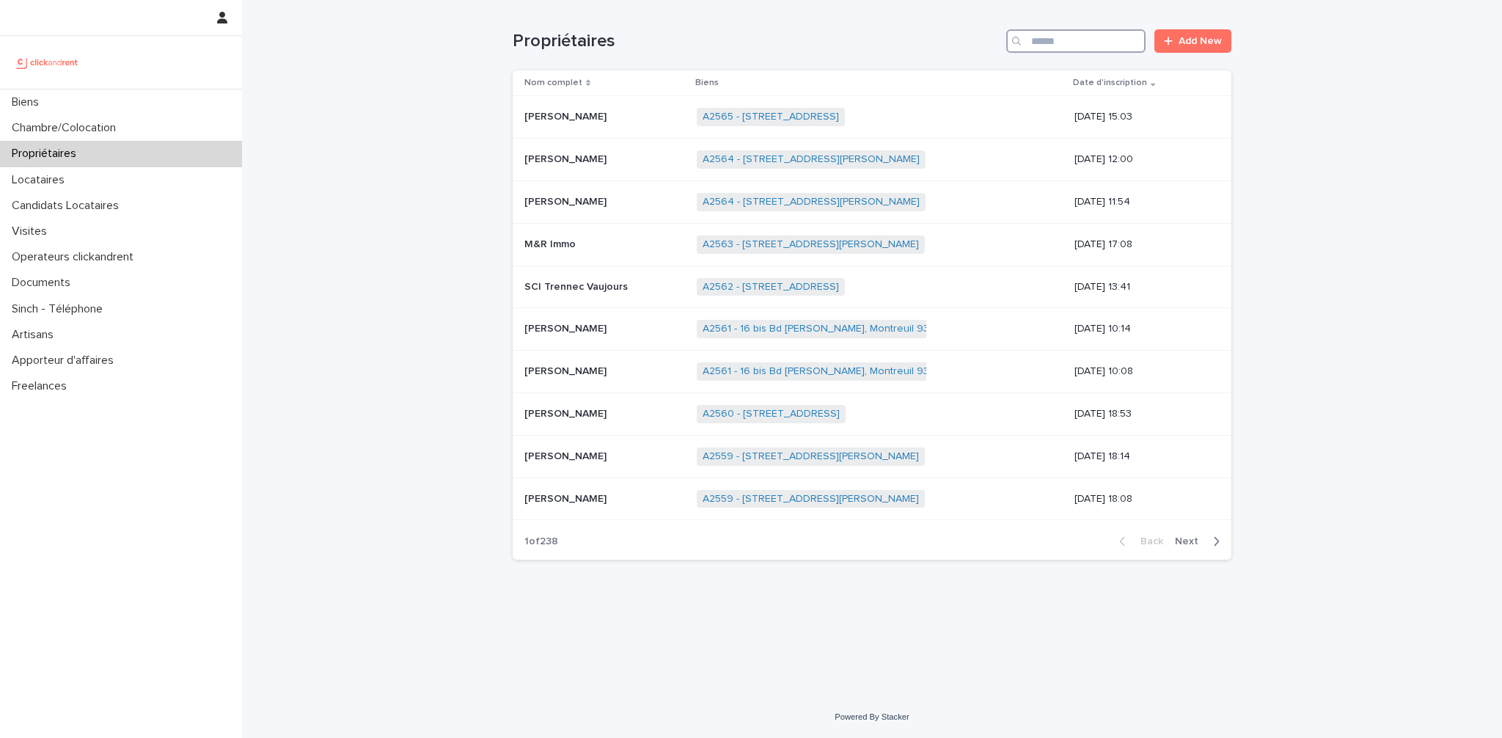
click at [1059, 40] on input "Search" at bounding box center [1075, 40] width 139 height 23
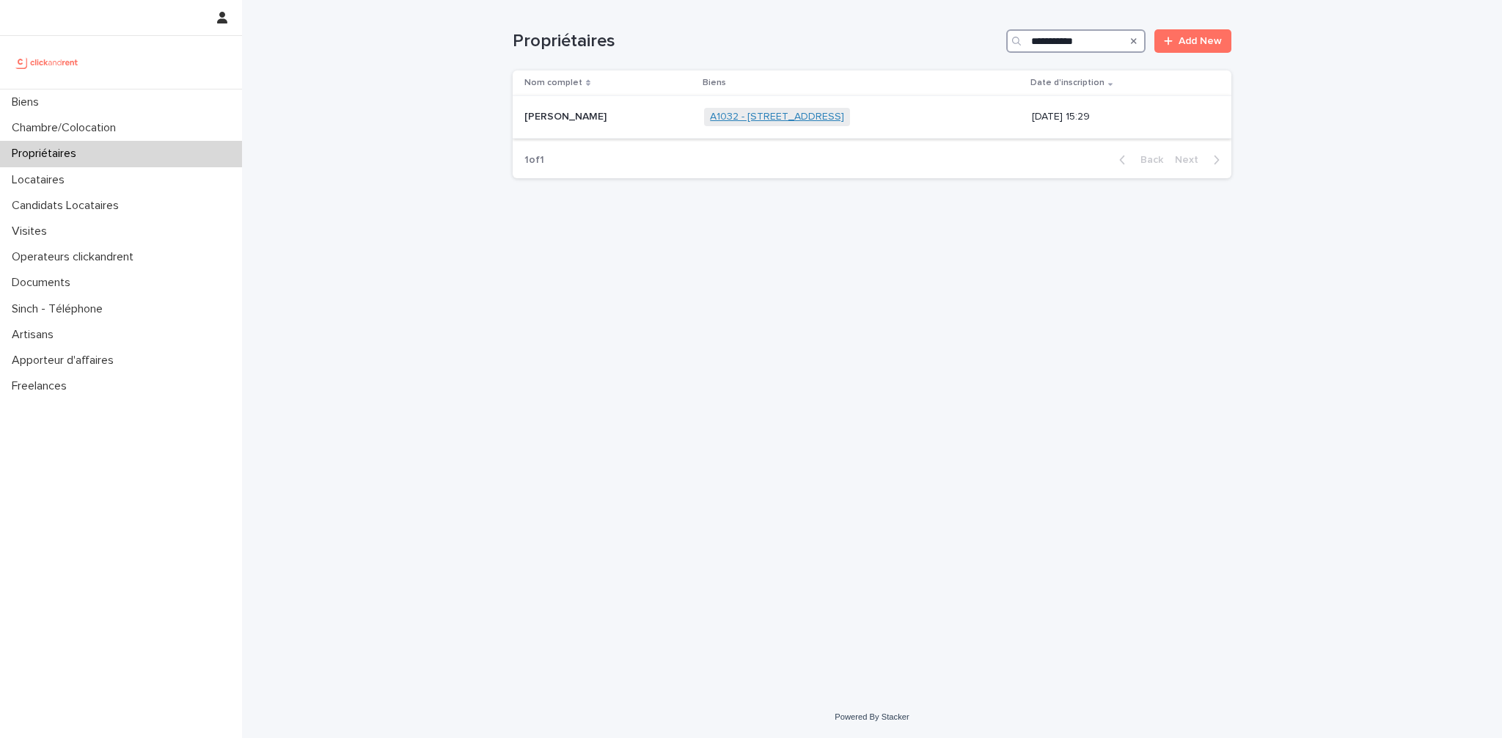
type input "**********"
click at [750, 120] on link "A1032 - [STREET_ADDRESS]" at bounding box center [777, 117] width 134 height 12
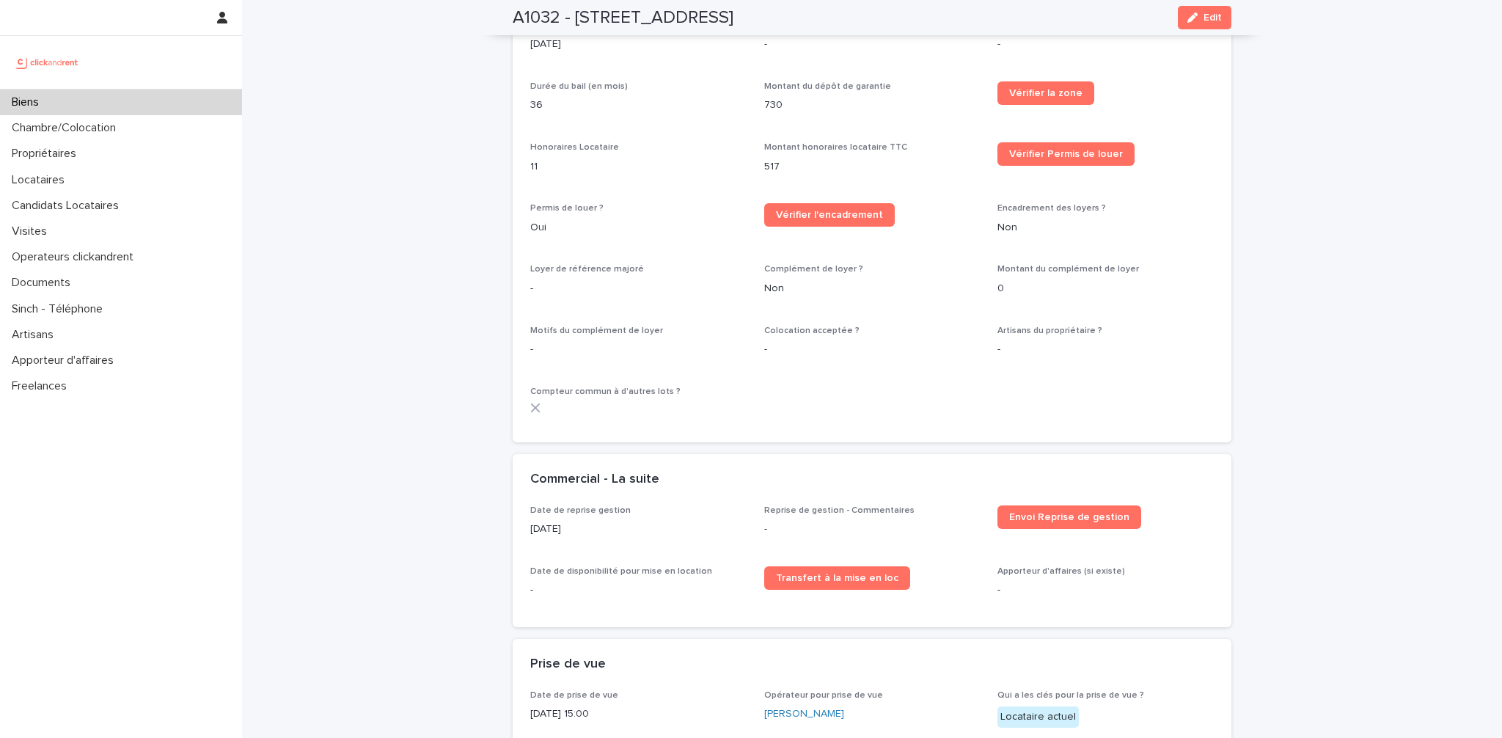
scroll to position [1162, 0]
